Goal: Information Seeking & Learning: Learn about a topic

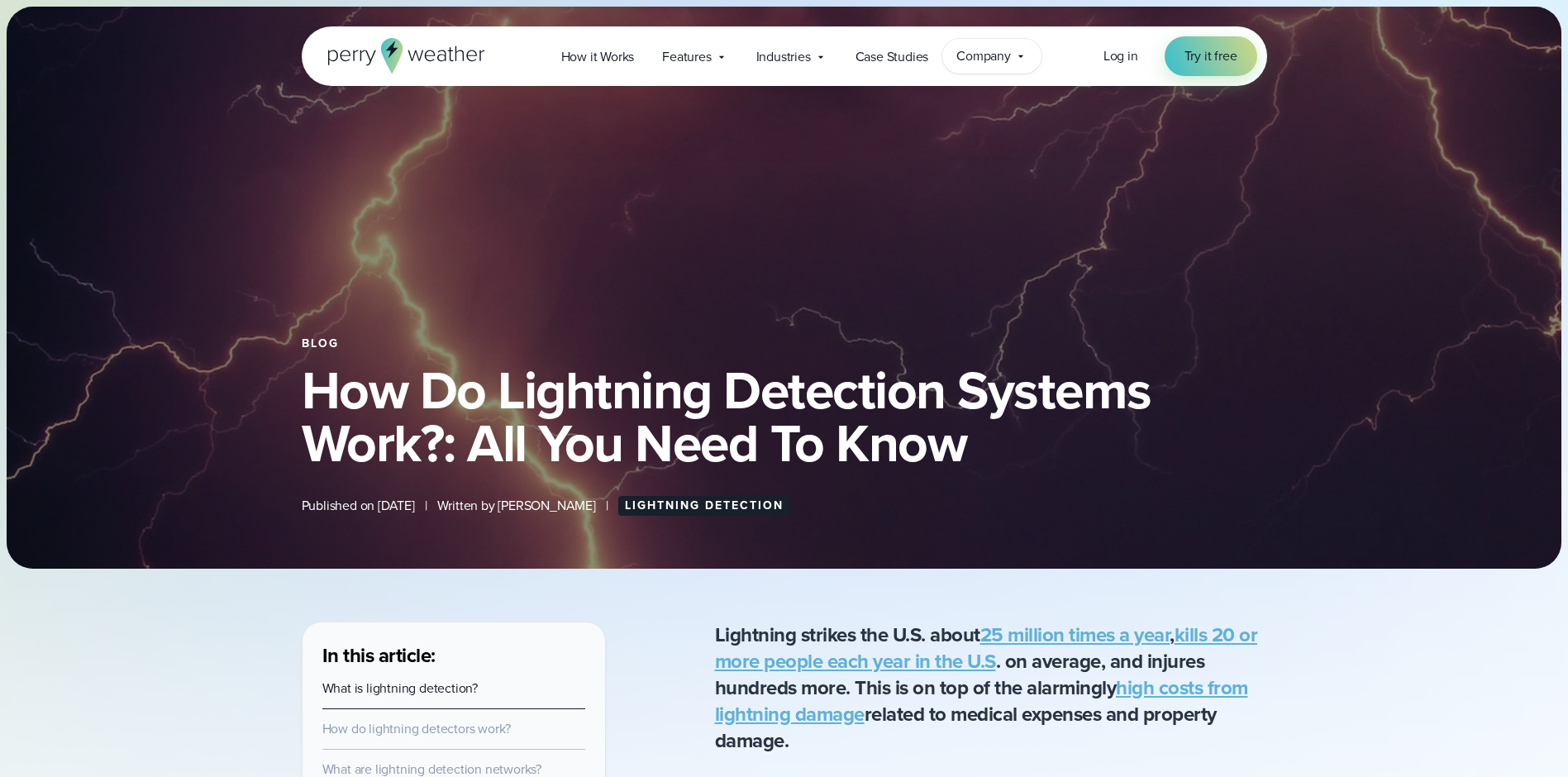
click at [989, 55] on span "Company" at bounding box center [983, 55] width 54 height 20
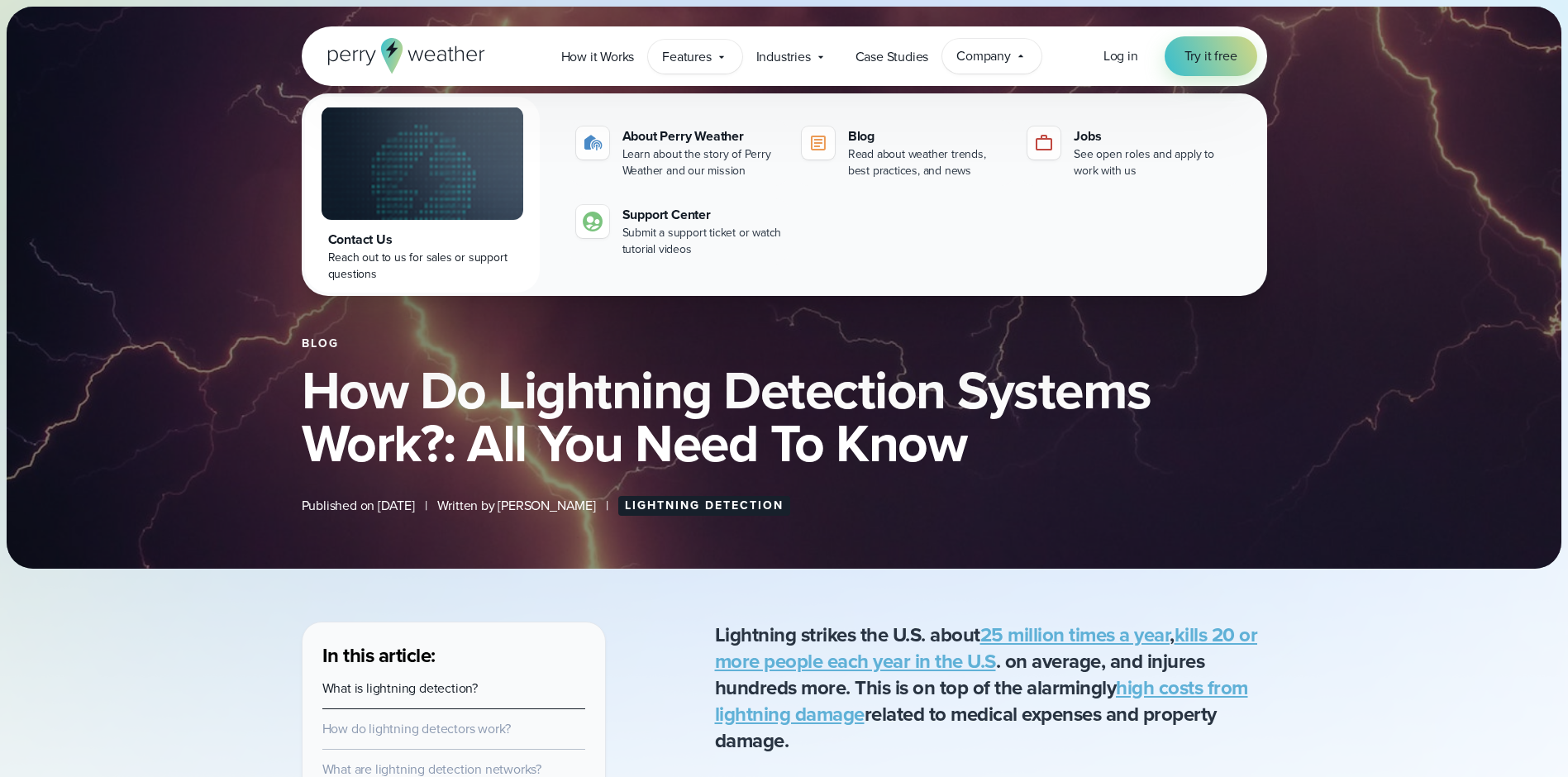
click at [697, 52] on span "Features" at bounding box center [686, 56] width 49 height 20
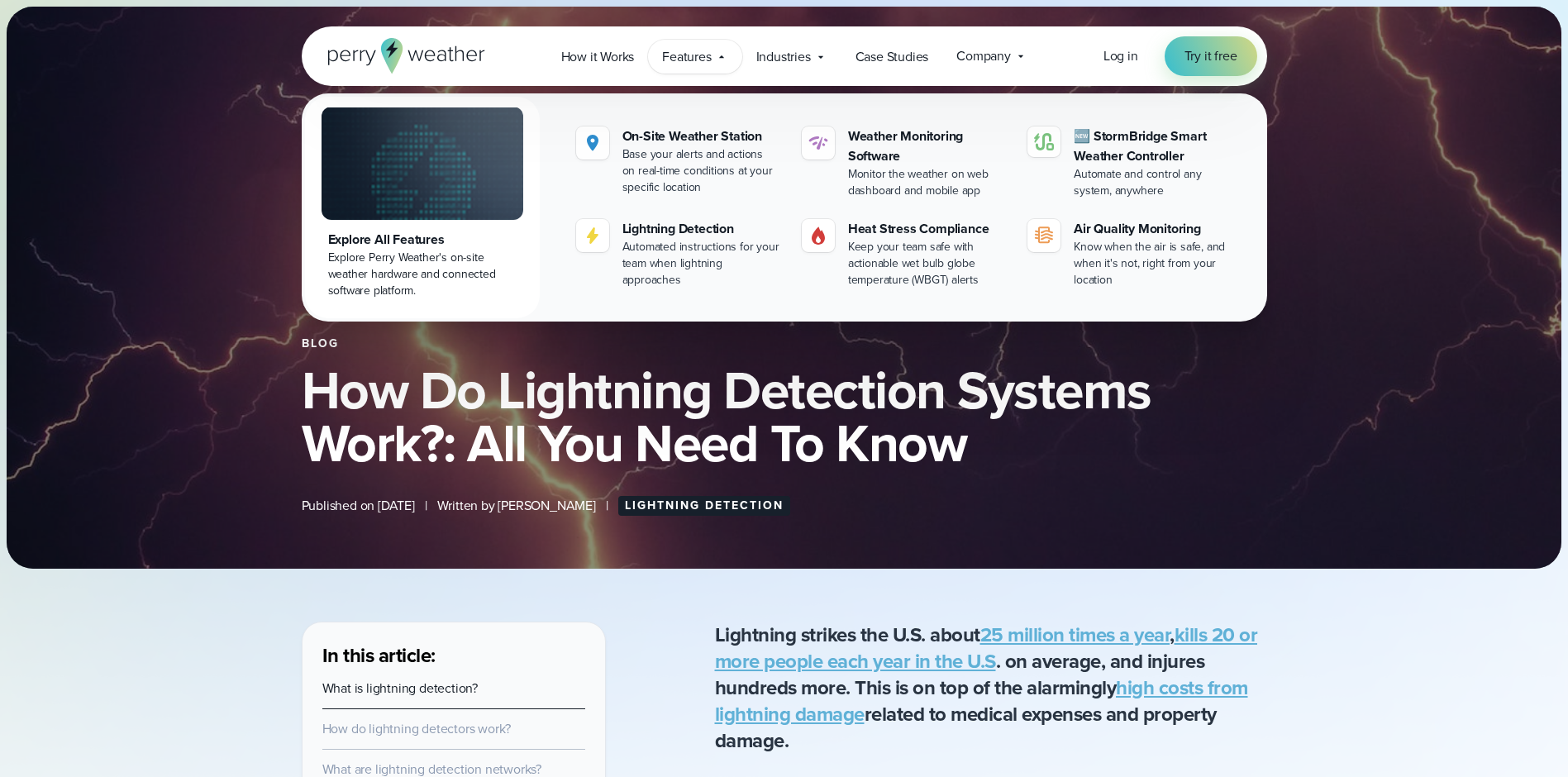
click at [358, 253] on div "Explore Perry Weather's on-site weather hardware and connected software platfor…" at bounding box center [422, 274] width 189 height 50
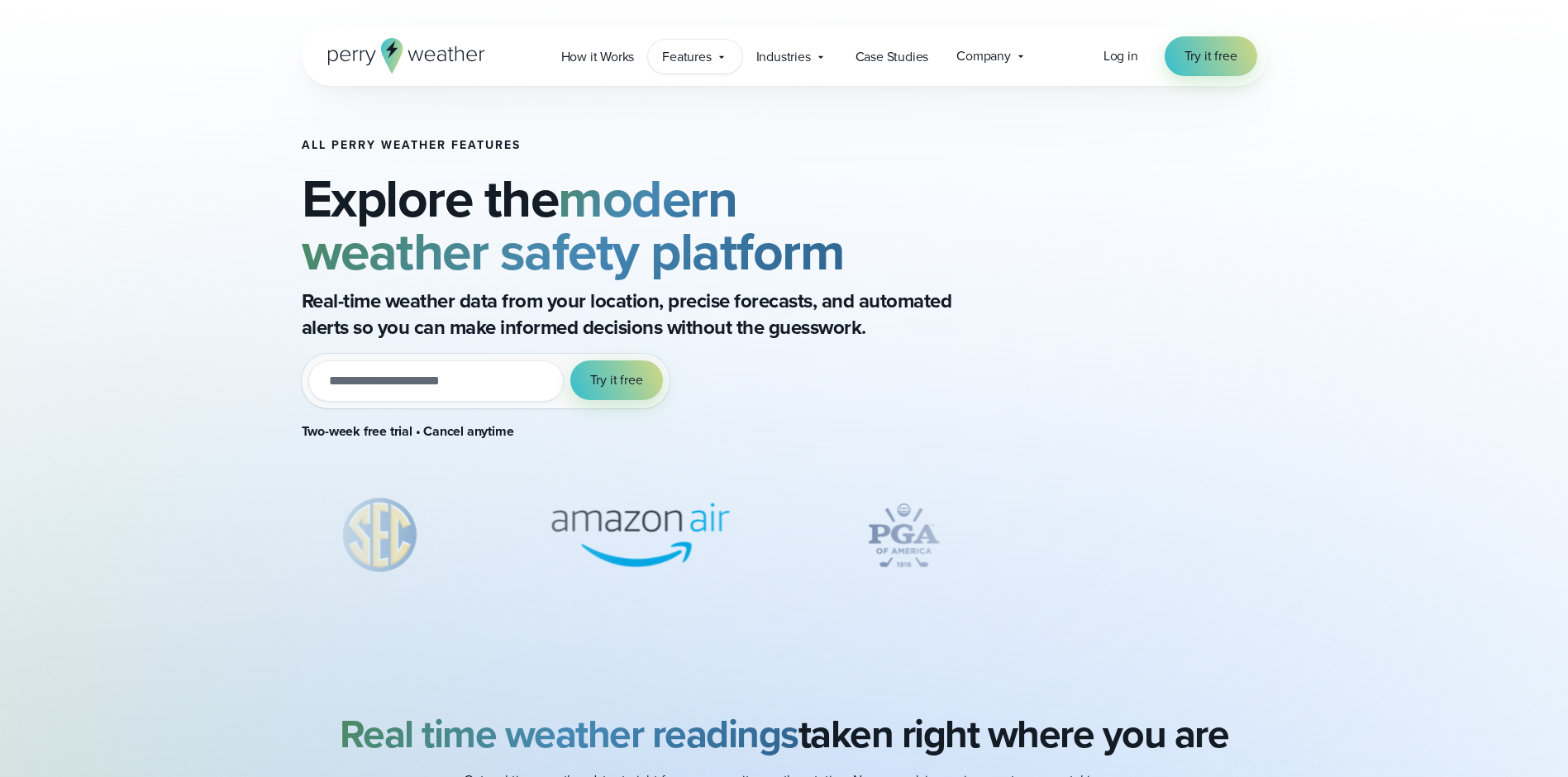
click at [721, 54] on icon at bounding box center [722, 57] width 13 height 13
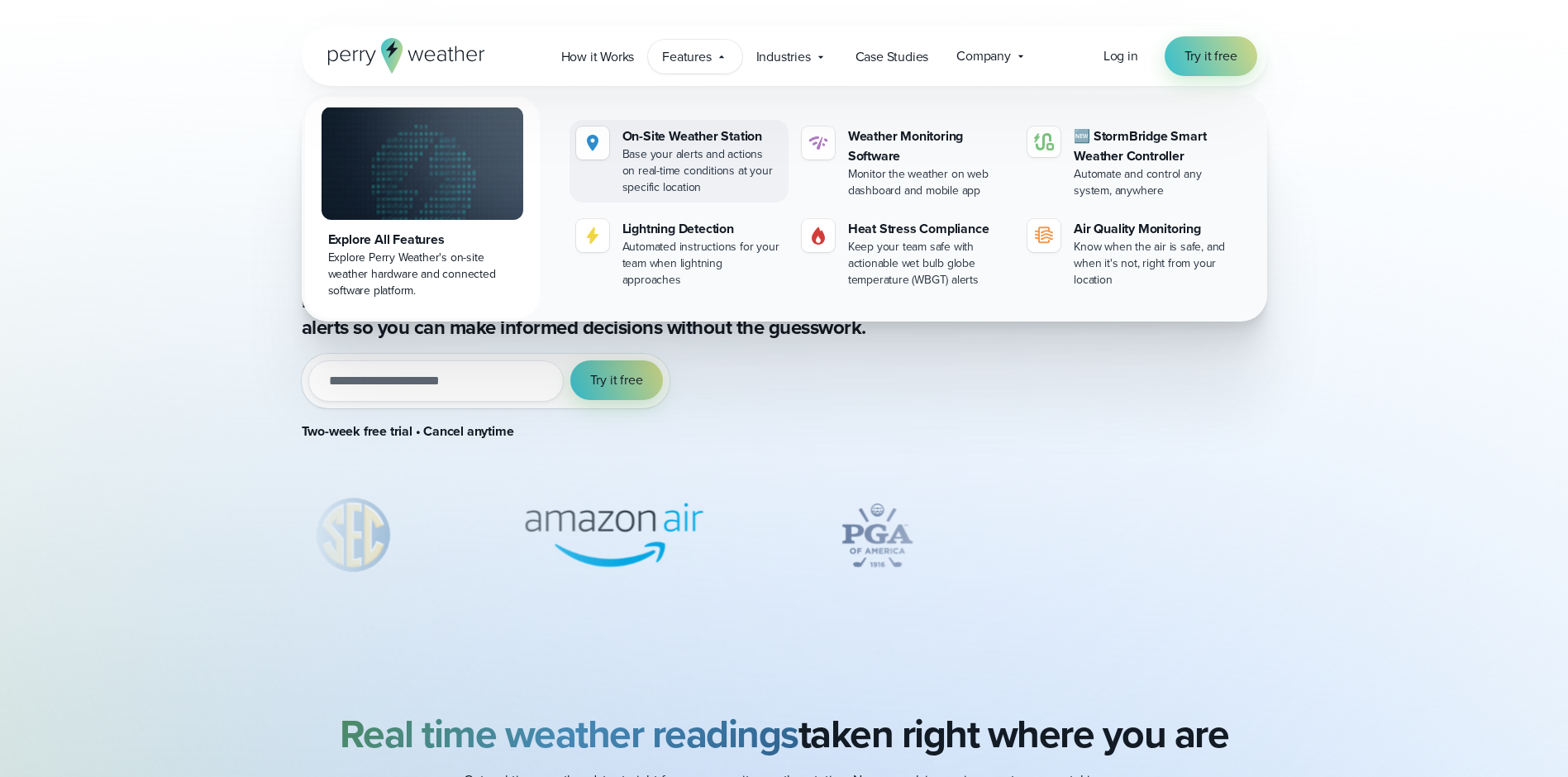
click at [671, 149] on div "Base your alerts and actions on real-time conditions at your specific location" at bounding box center [702, 171] width 160 height 50
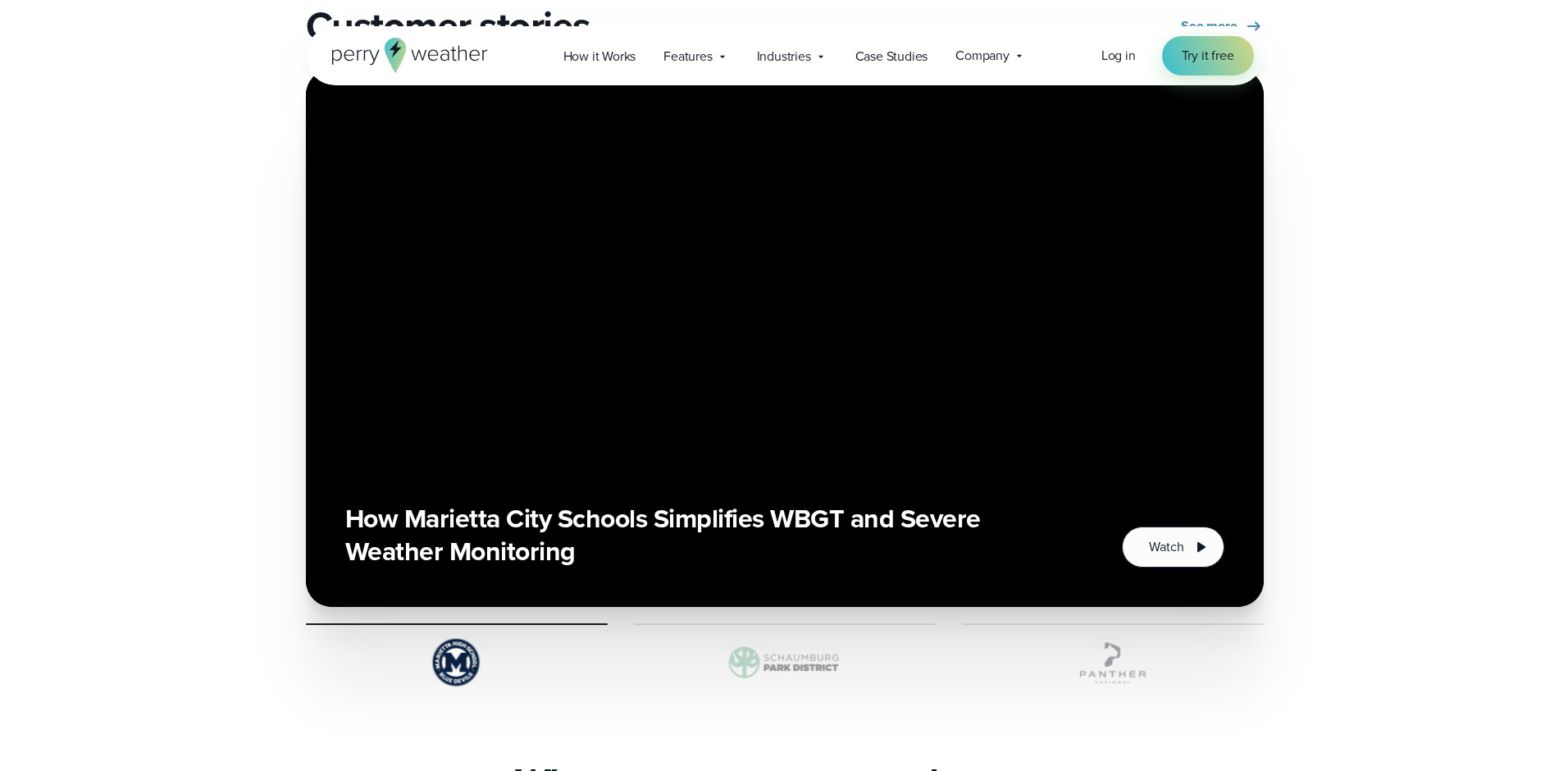
scroll to position [3362, 0]
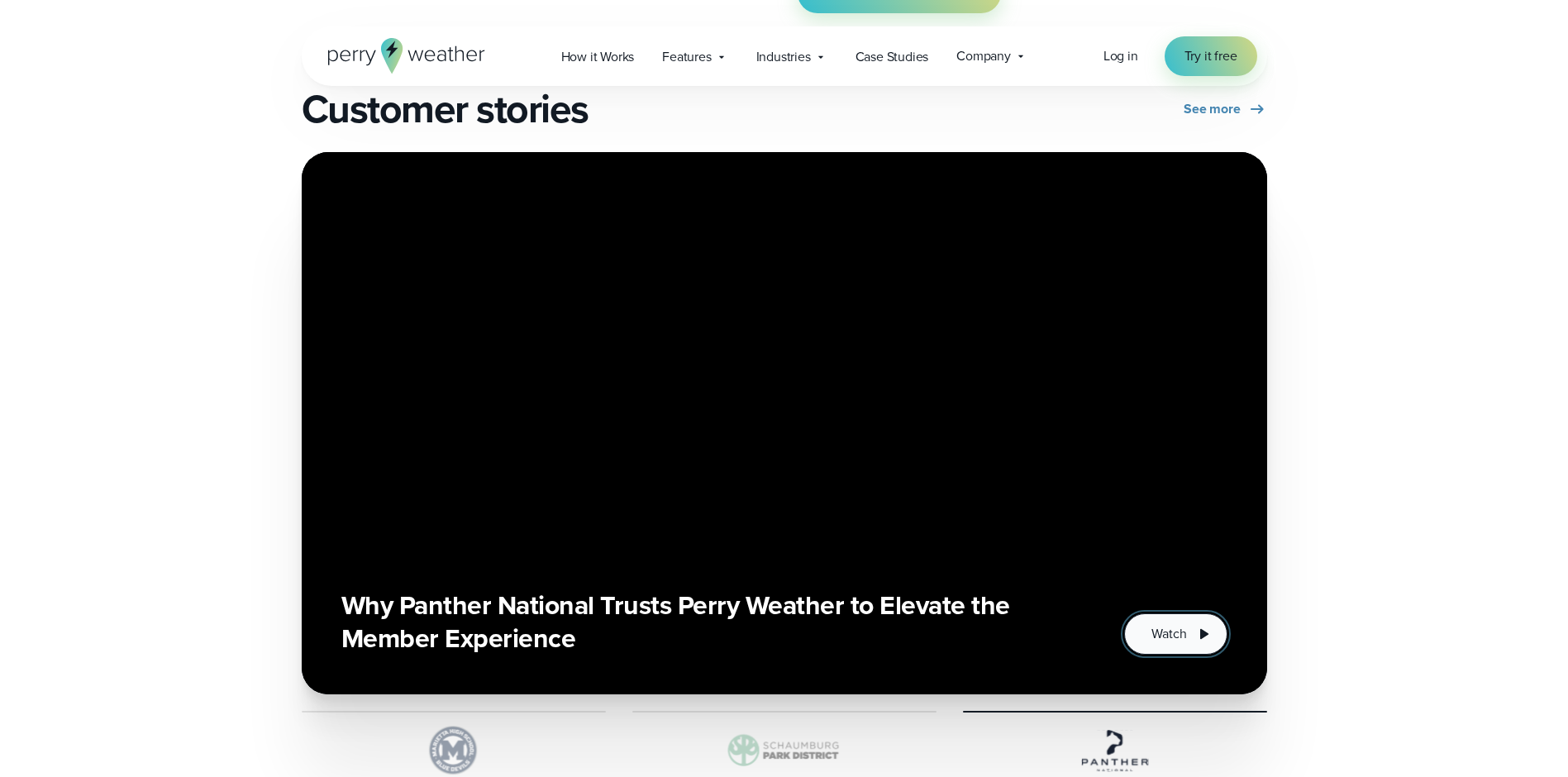
click at [1186, 627] on span "Watch" at bounding box center [1168, 633] width 35 height 20
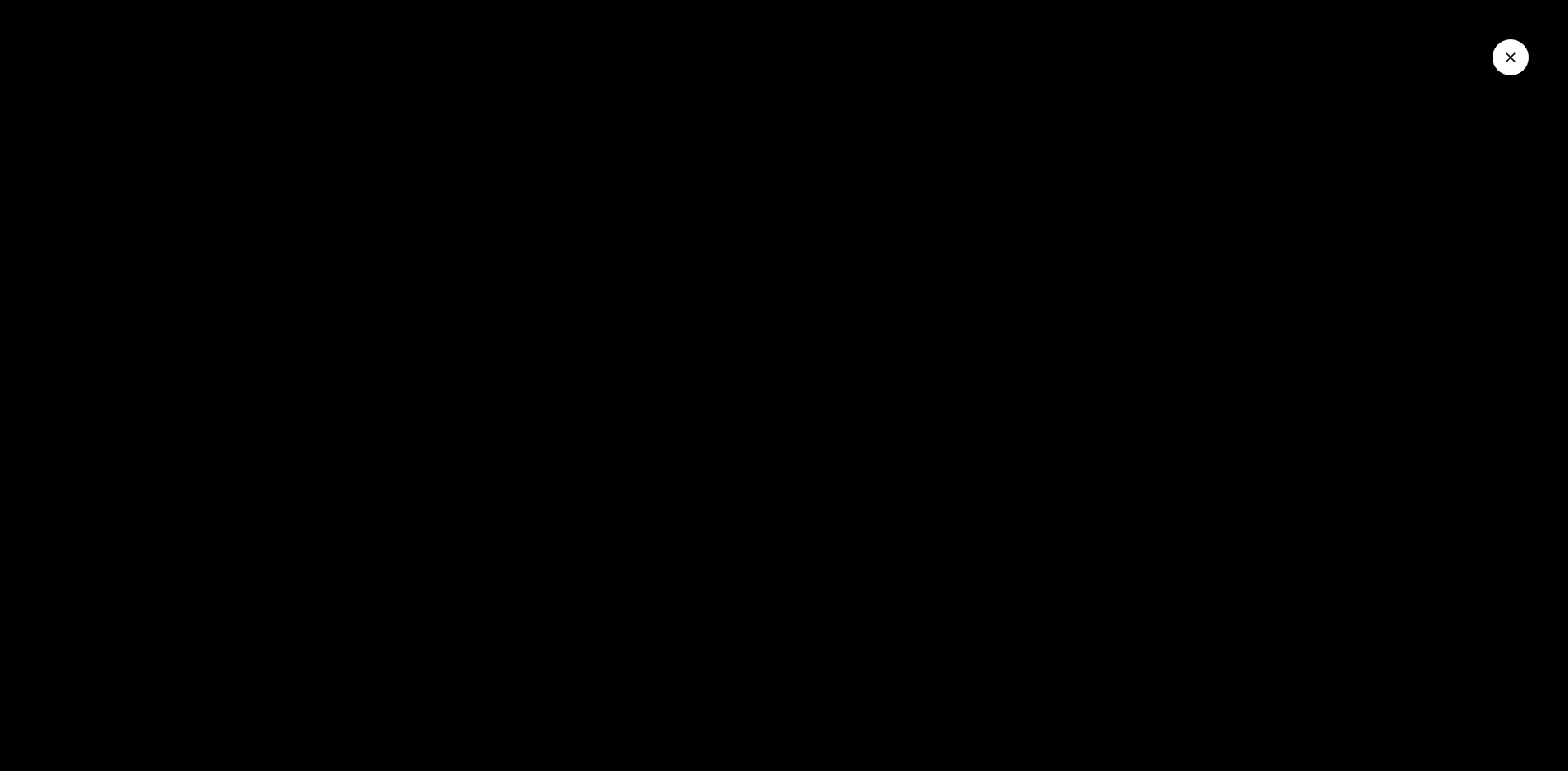
click at [858, 590] on div at bounding box center [784, 386] width 1568 height 771
click at [1507, 60] on icon "Close Video" at bounding box center [1510, 57] width 10 height 10
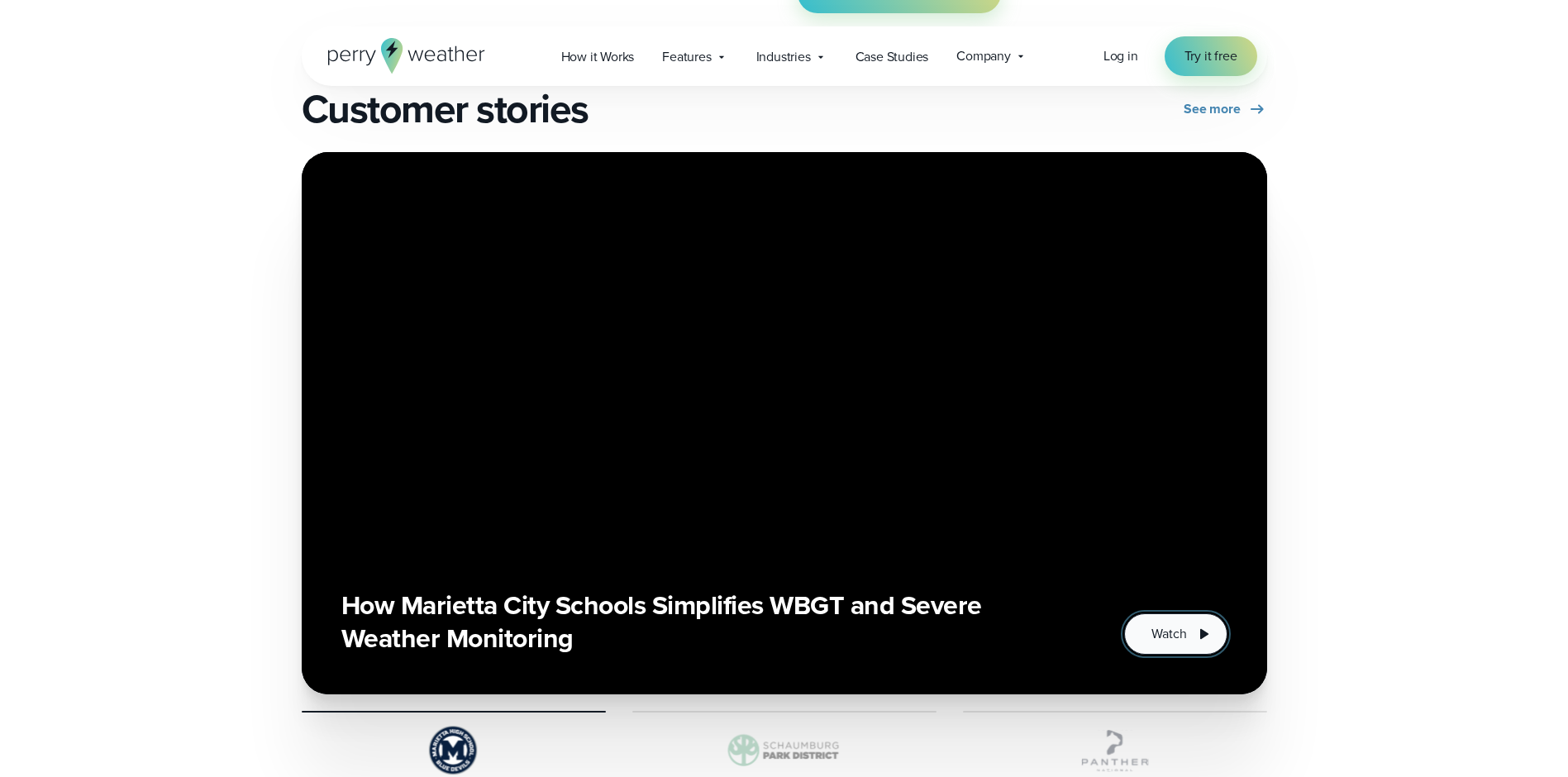
click at [1185, 617] on button "Watch" at bounding box center [1175, 633] width 102 height 41
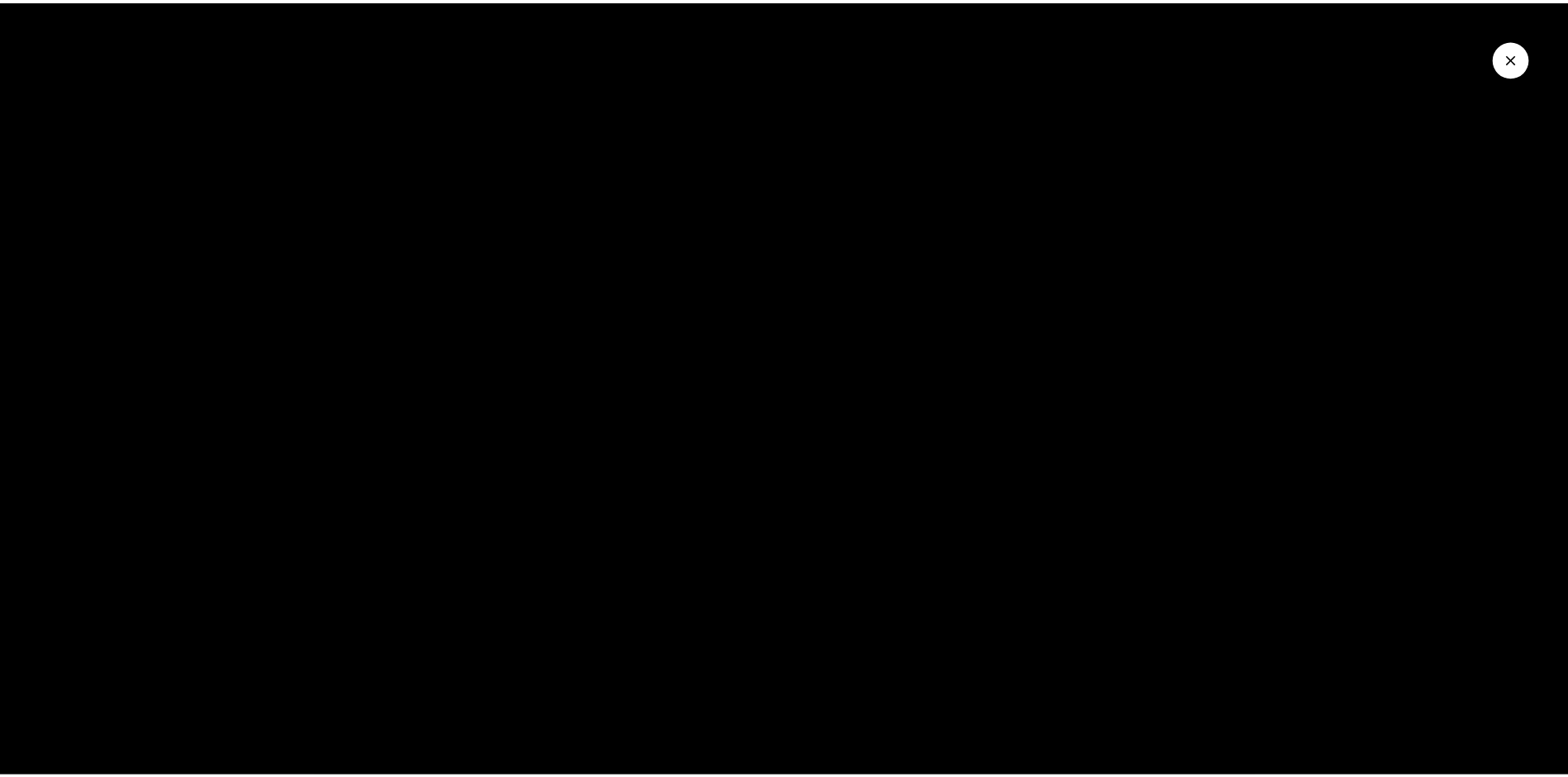
scroll to position [0, 0]
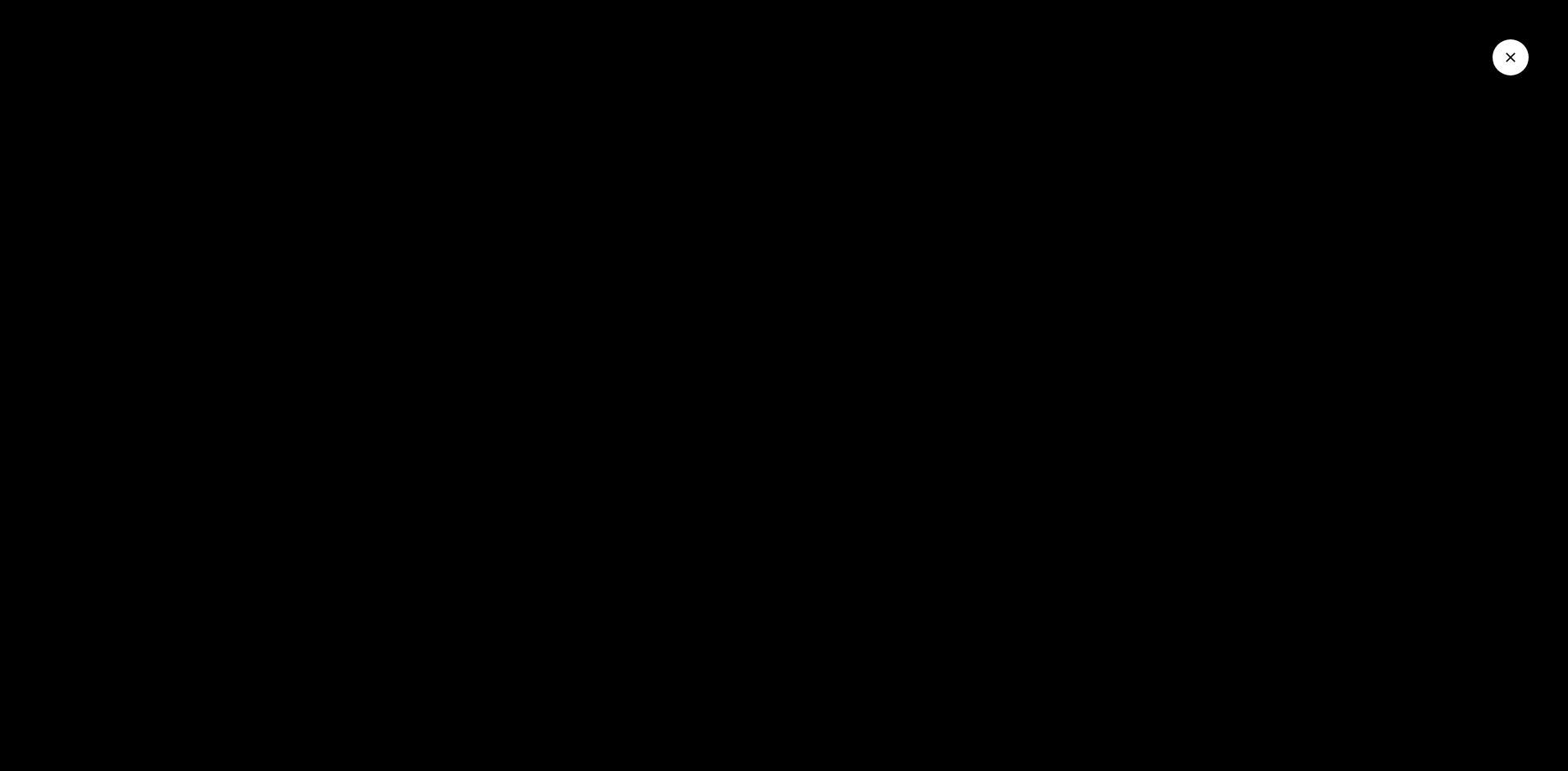
click at [1516, 58] on icon "Close Video" at bounding box center [1510, 58] width 17 height 17
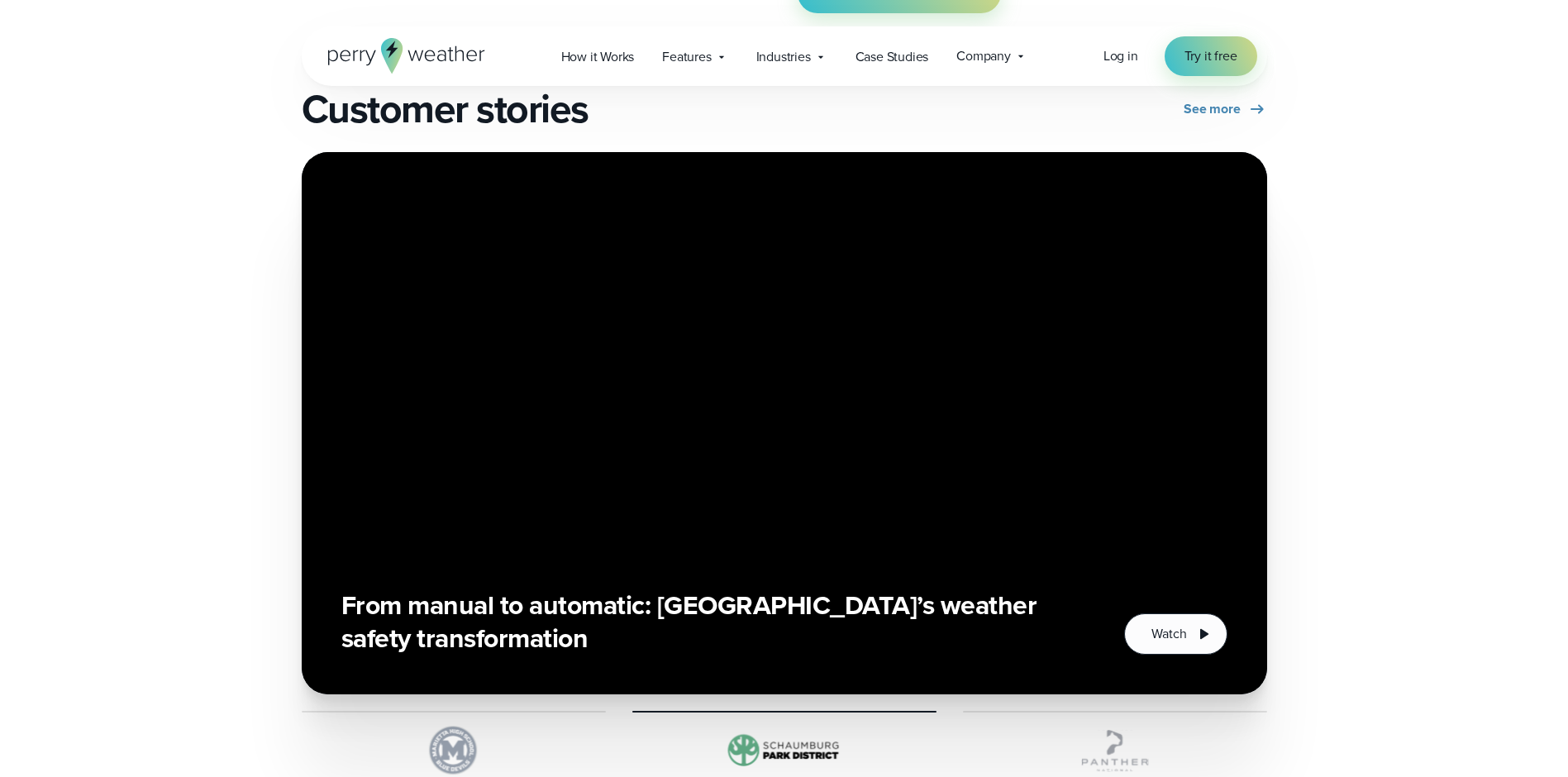
scroll to position [3140, 0]
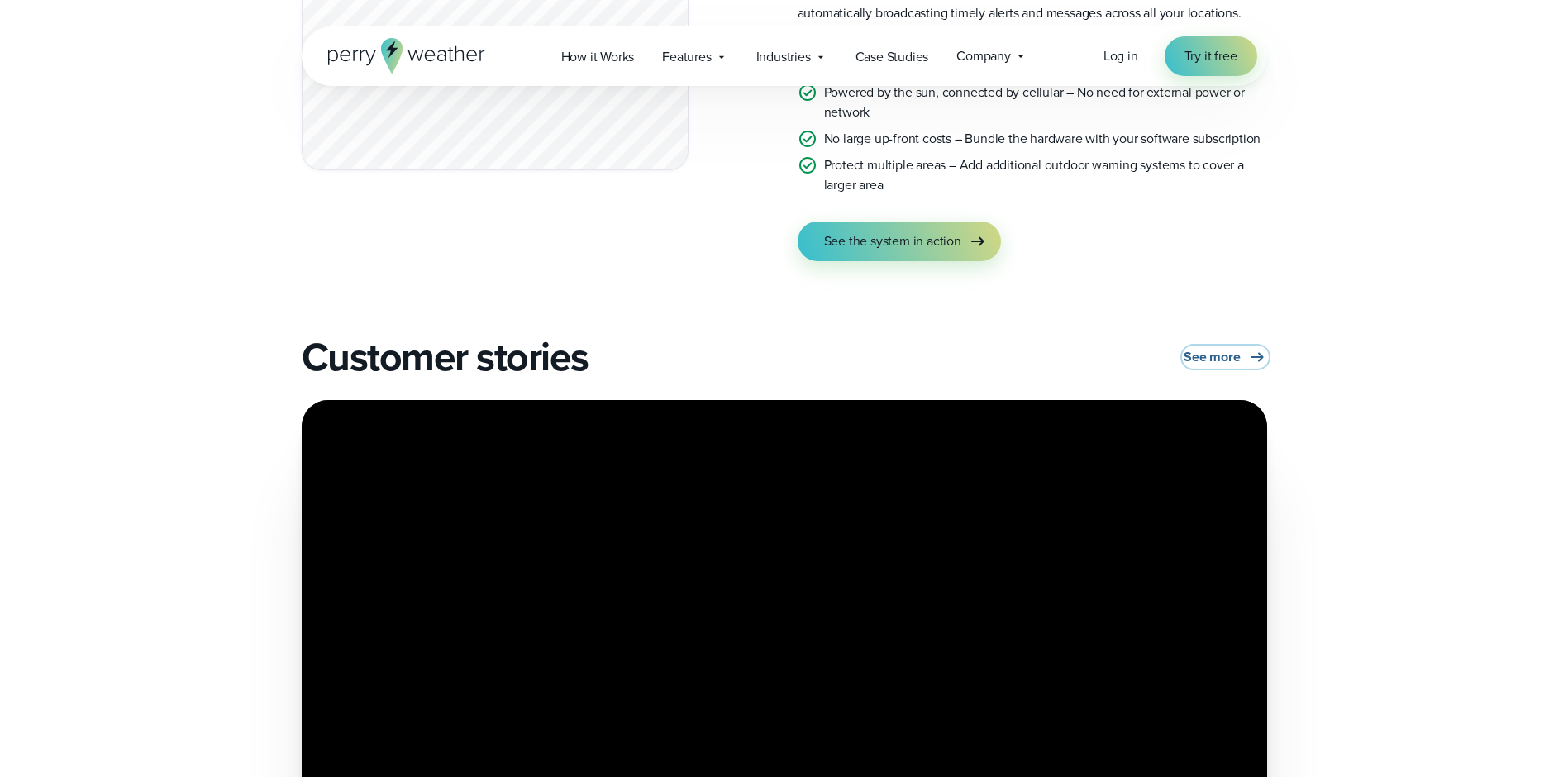
click at [1200, 351] on span "See more" at bounding box center [1211, 357] width 56 height 20
